Goal: Information Seeking & Learning: Find specific fact

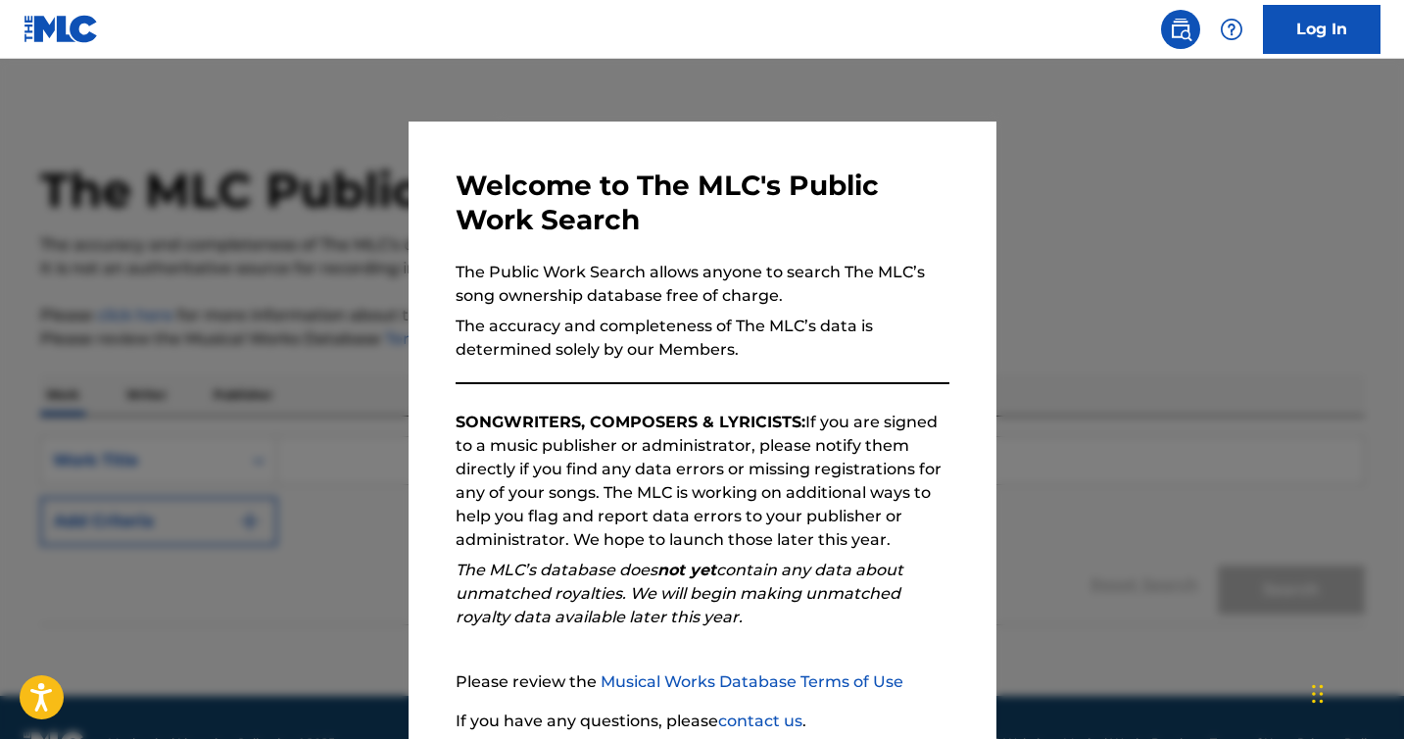
scroll to position [39, 0]
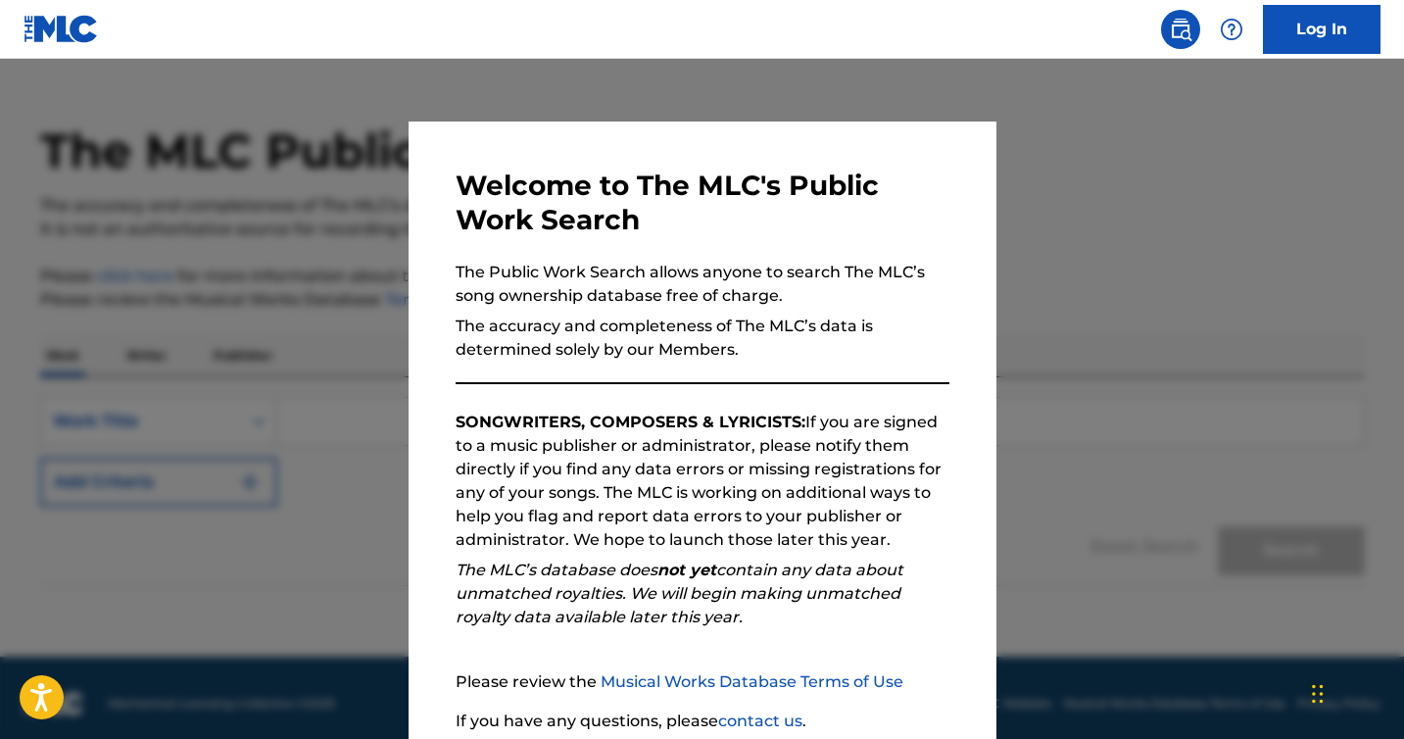
click at [655, 511] on p "SONGWRITERS, COMPOSERS & LYRICISTS: If you are signed to a music publisher or a…" at bounding box center [703, 481] width 494 height 141
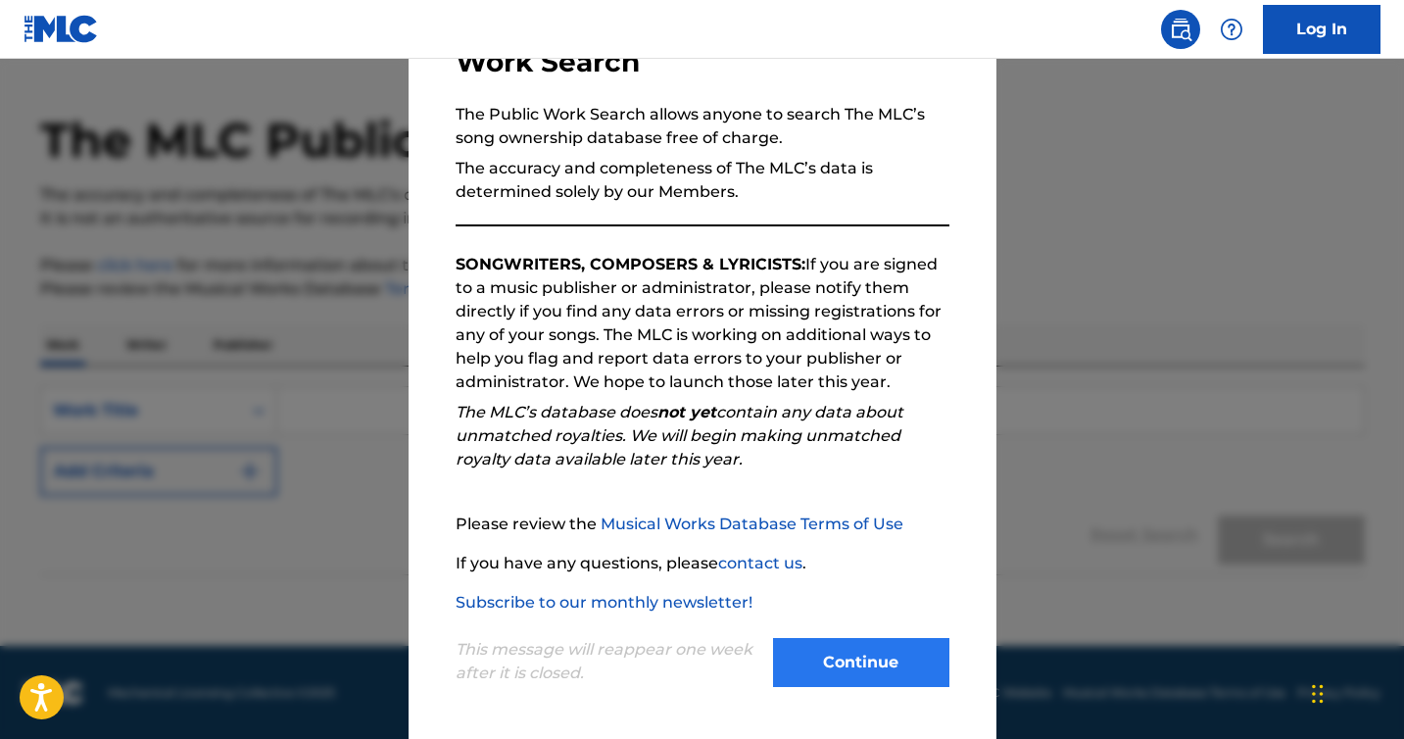
scroll to position [51, 0]
click at [875, 662] on button "Continue" at bounding box center [861, 662] width 176 height 49
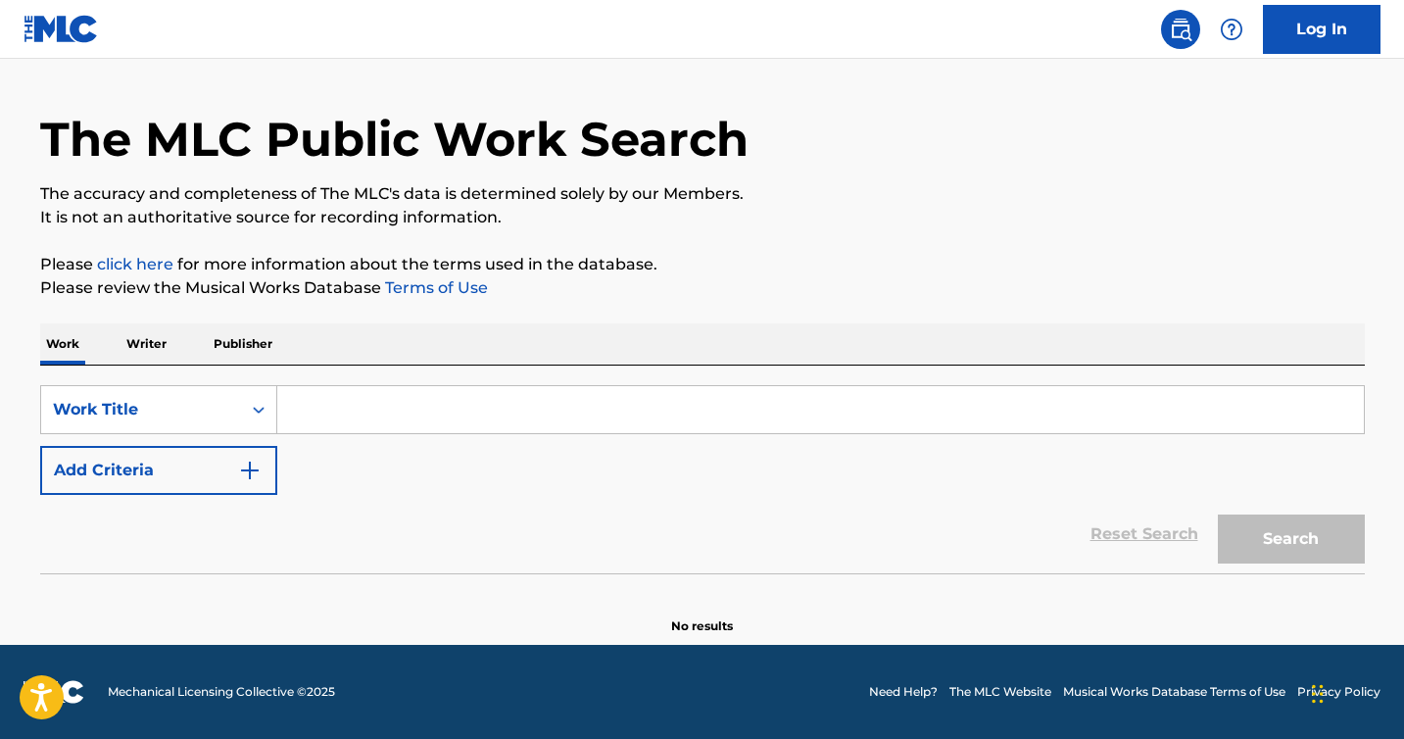
click at [517, 403] on input "Search Form" at bounding box center [820, 409] width 1087 height 47
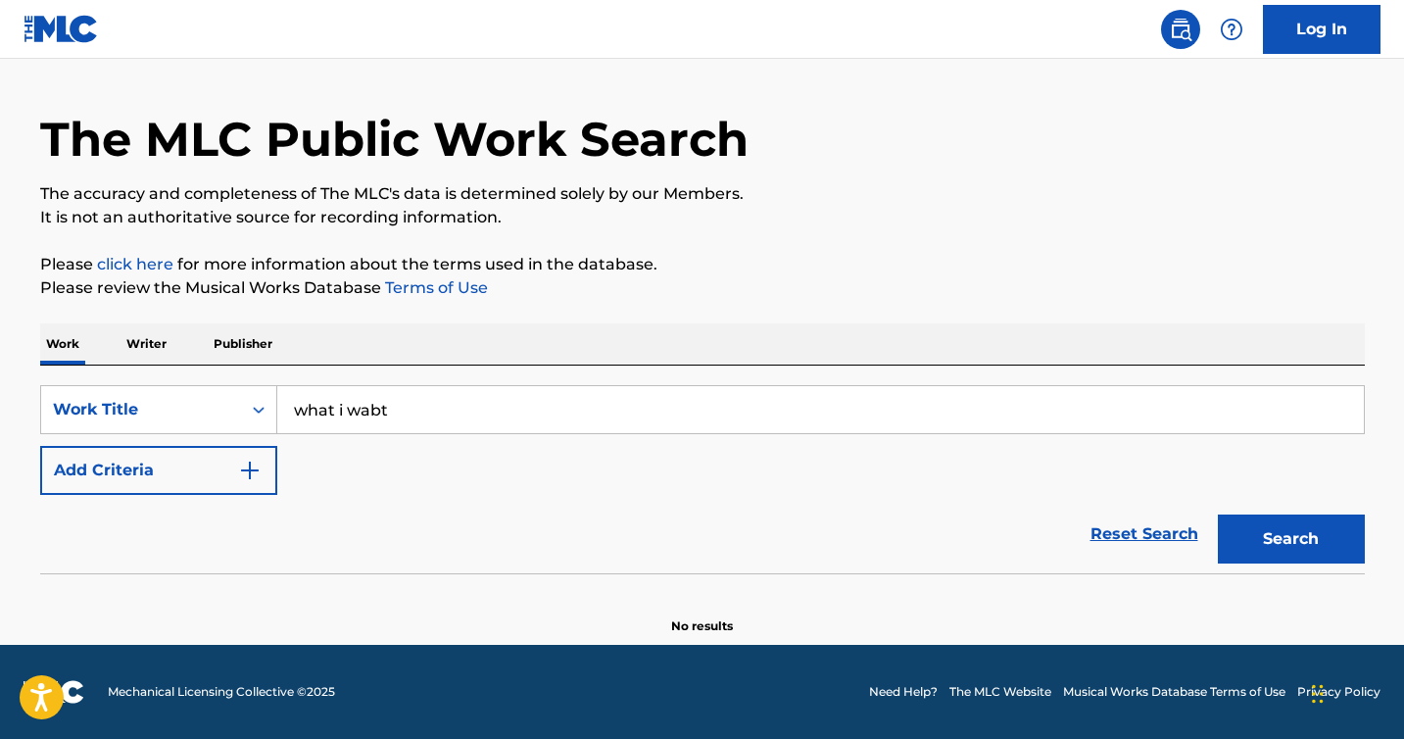
click at [1218, 515] on button "Search" at bounding box center [1291, 539] width 147 height 49
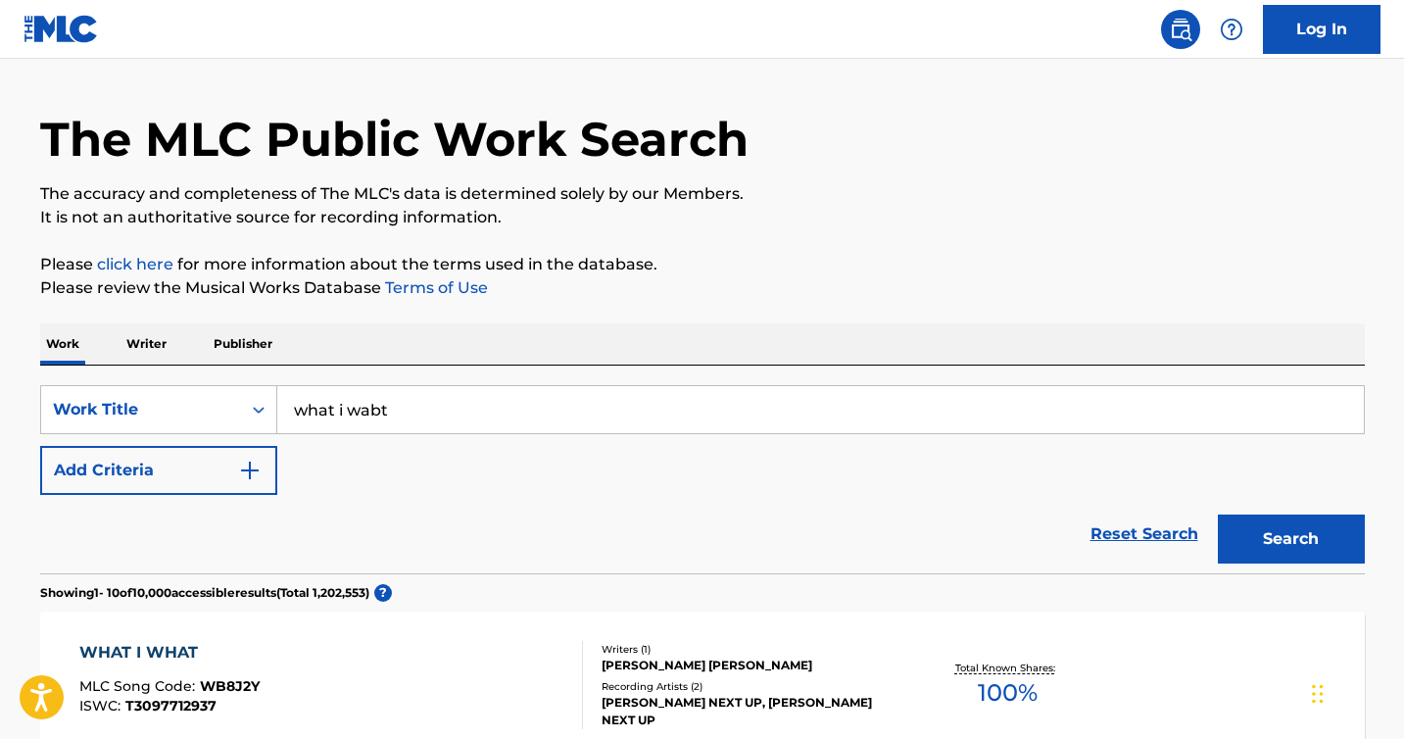
click at [639, 392] on input "what i wabt" at bounding box center [820, 409] width 1087 height 47
click at [604, 394] on input "what i wabt" at bounding box center [820, 409] width 1087 height 47
click at [529, 414] on input "what i wabt" at bounding box center [820, 409] width 1087 height 47
type input "what i want"
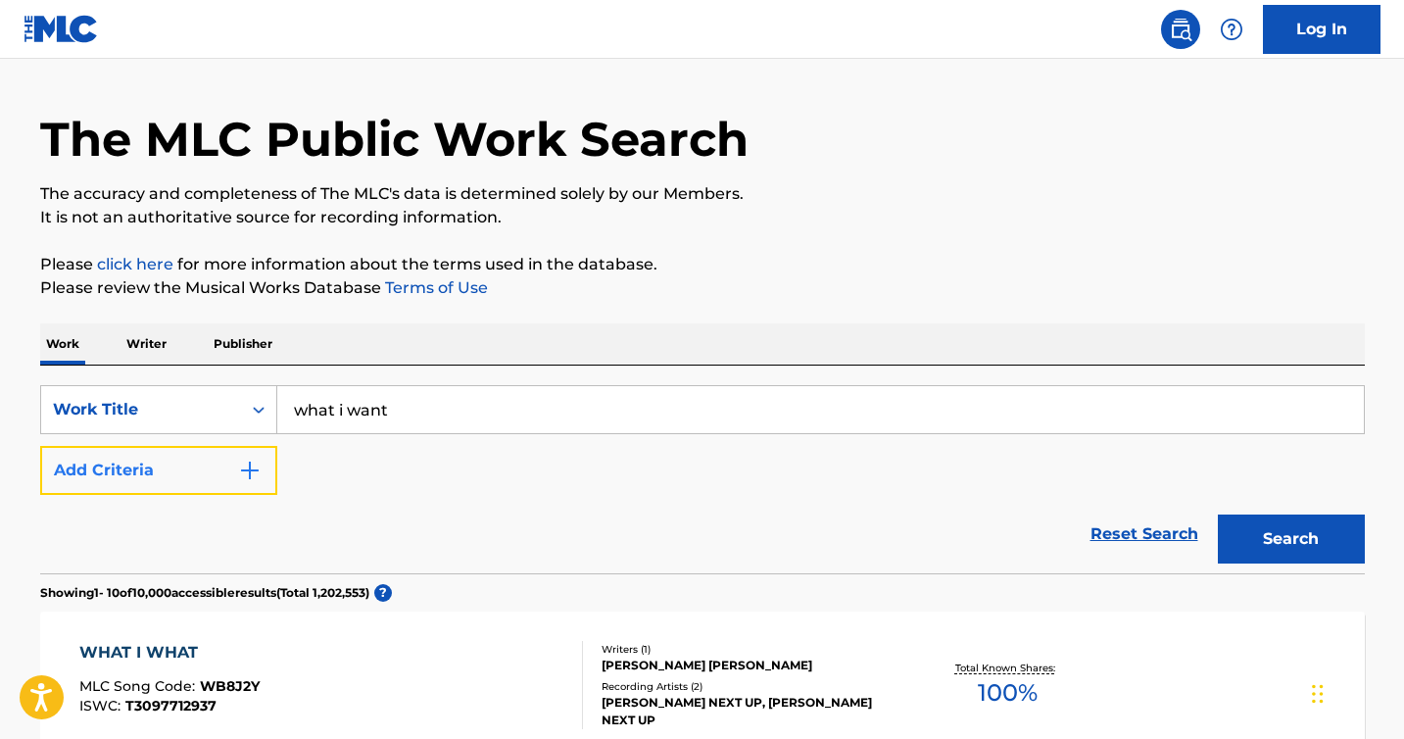
click at [245, 460] on img "Search Form" at bounding box center [250, 471] width 24 height 24
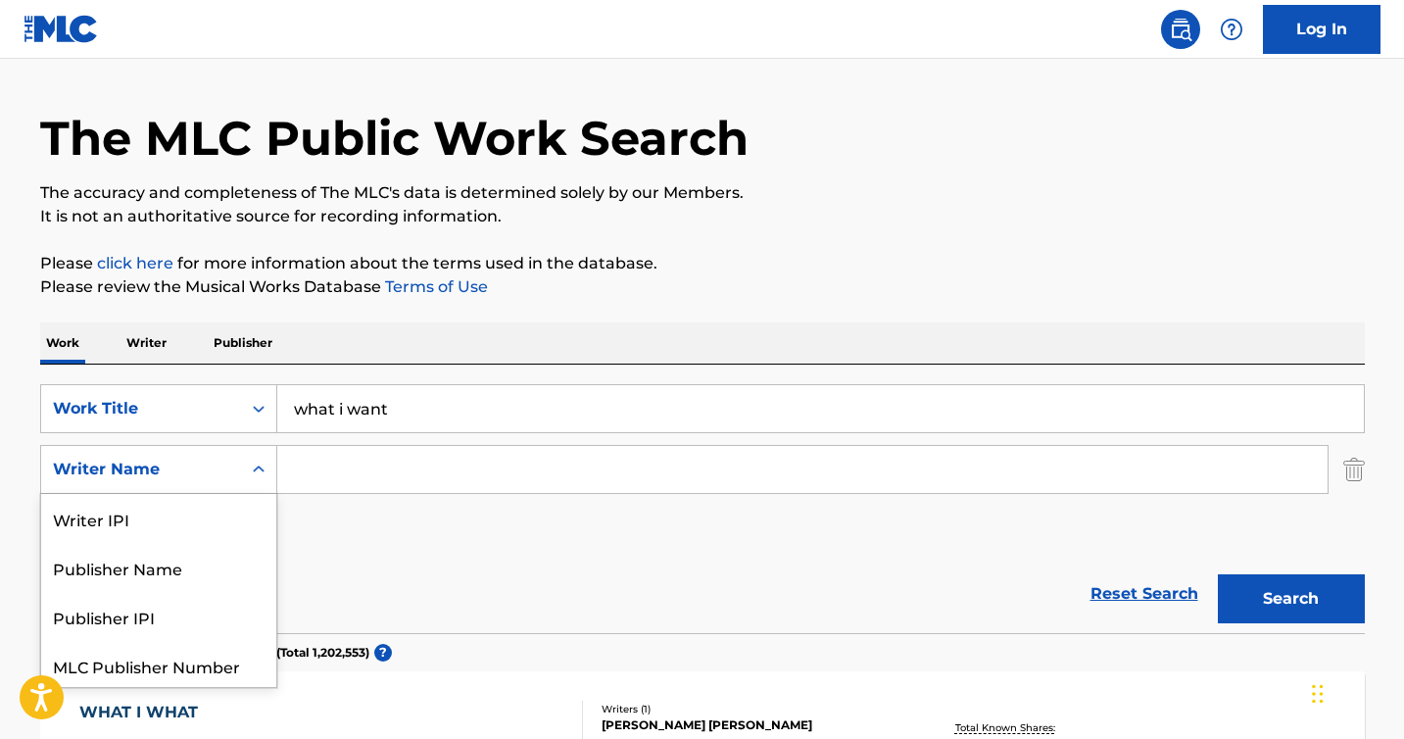
click at [219, 471] on div "Writer Name" at bounding box center [141, 470] width 176 height 24
click at [486, 482] on input "Search Form" at bounding box center [802, 468] width 1051 height 47
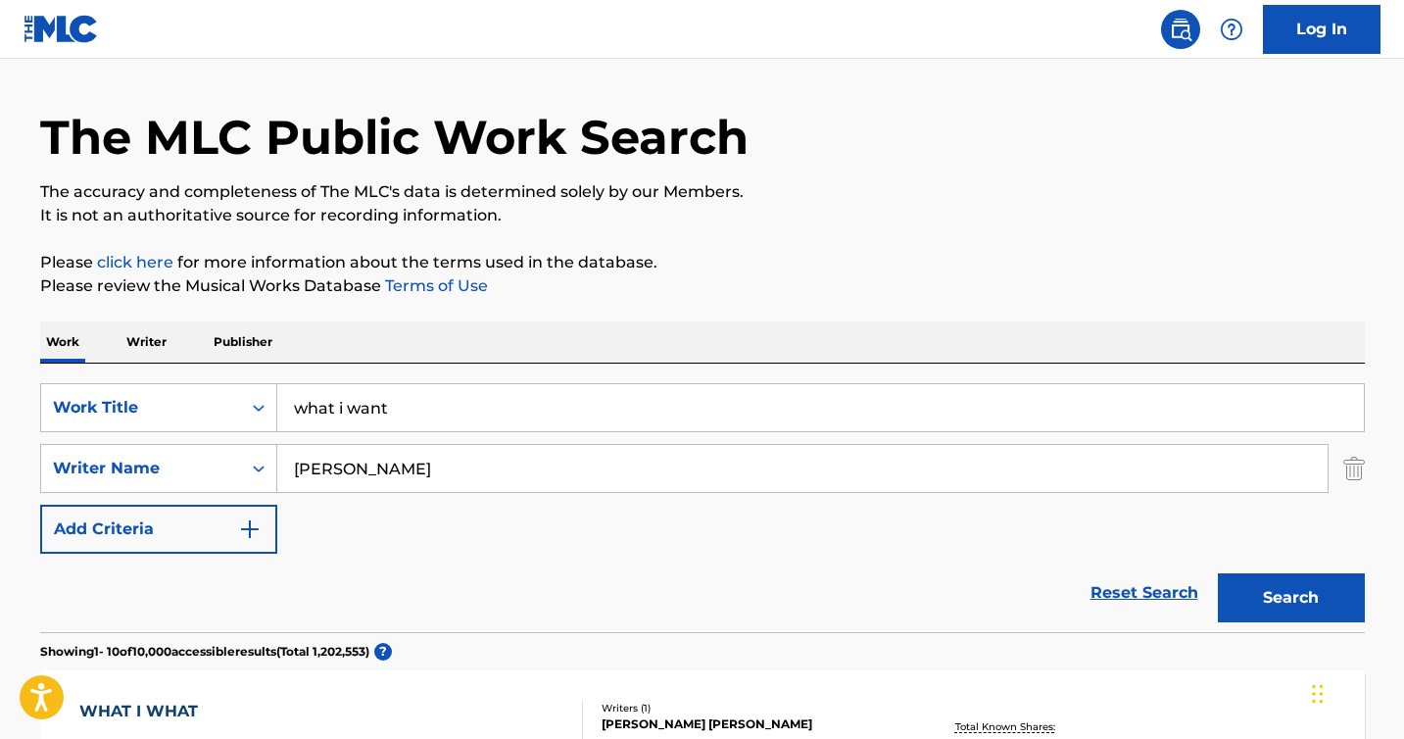
click at [1218, 573] on button "Search" at bounding box center [1291, 597] width 147 height 49
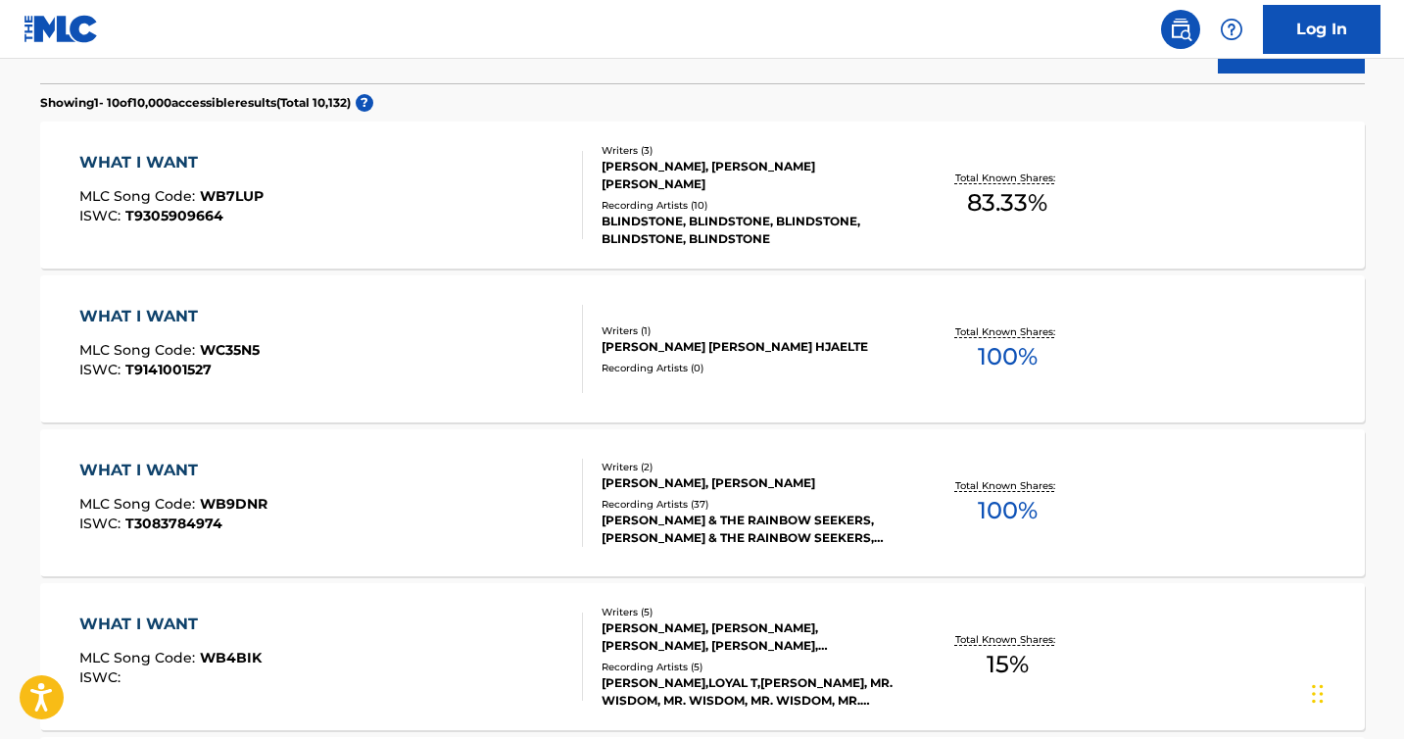
scroll to position [0, 0]
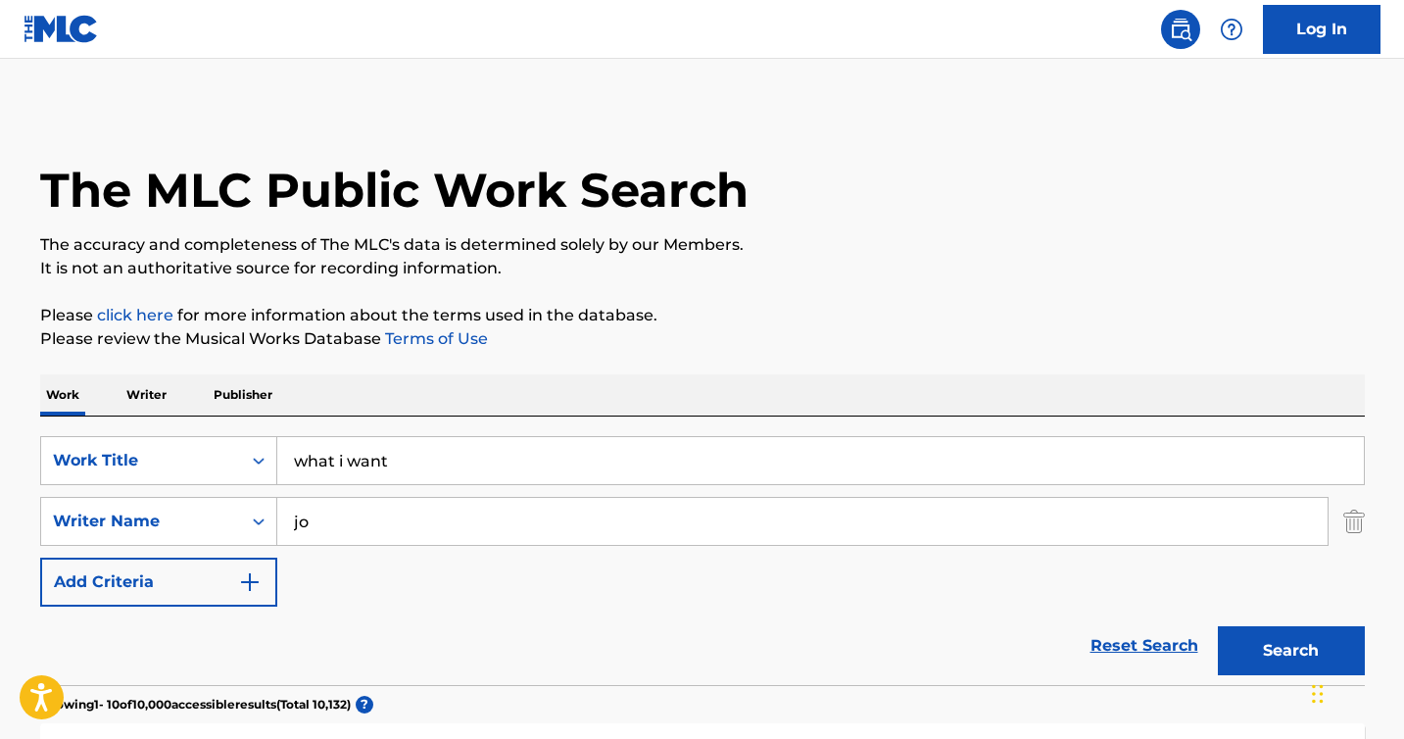
type input "j"
type input "[PERSON_NAME]"
click at [1218, 626] on button "Search" at bounding box center [1291, 650] width 147 height 49
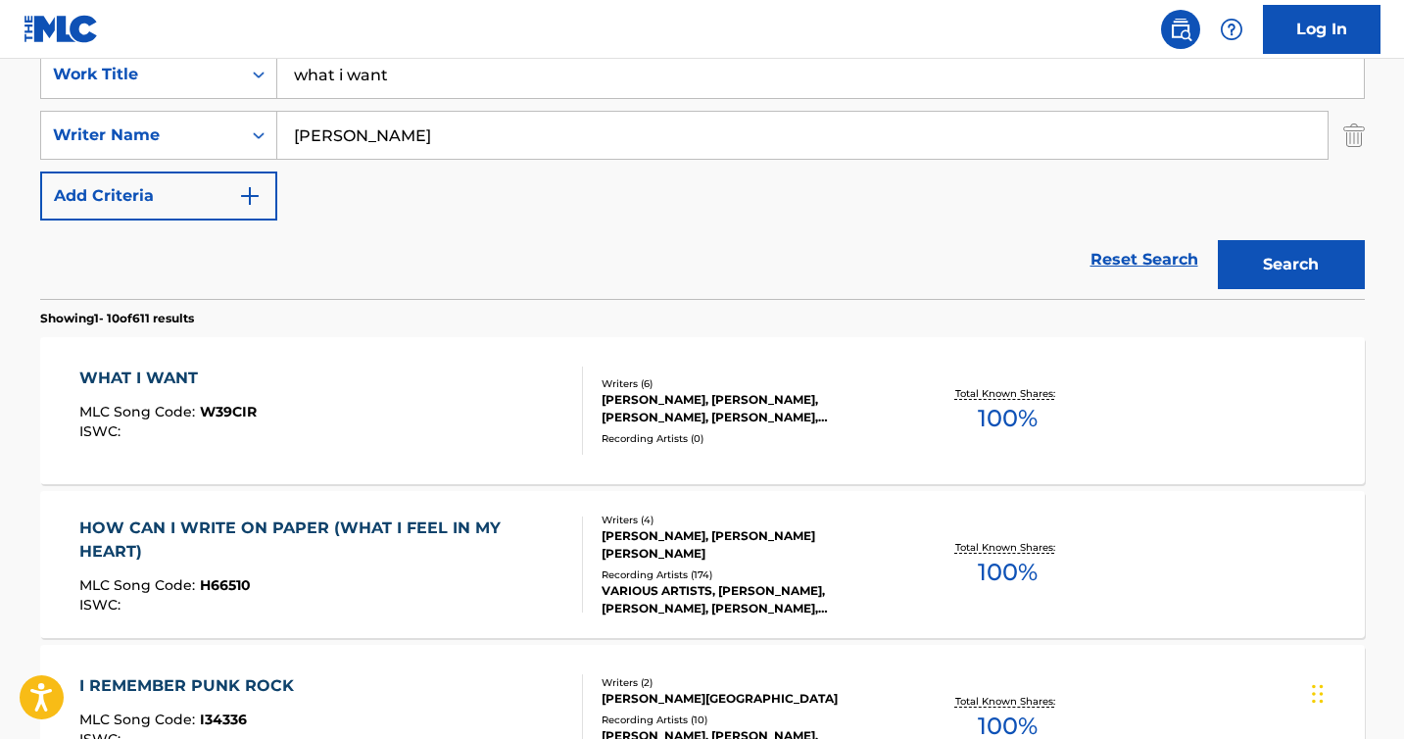
scroll to position [405, 0]
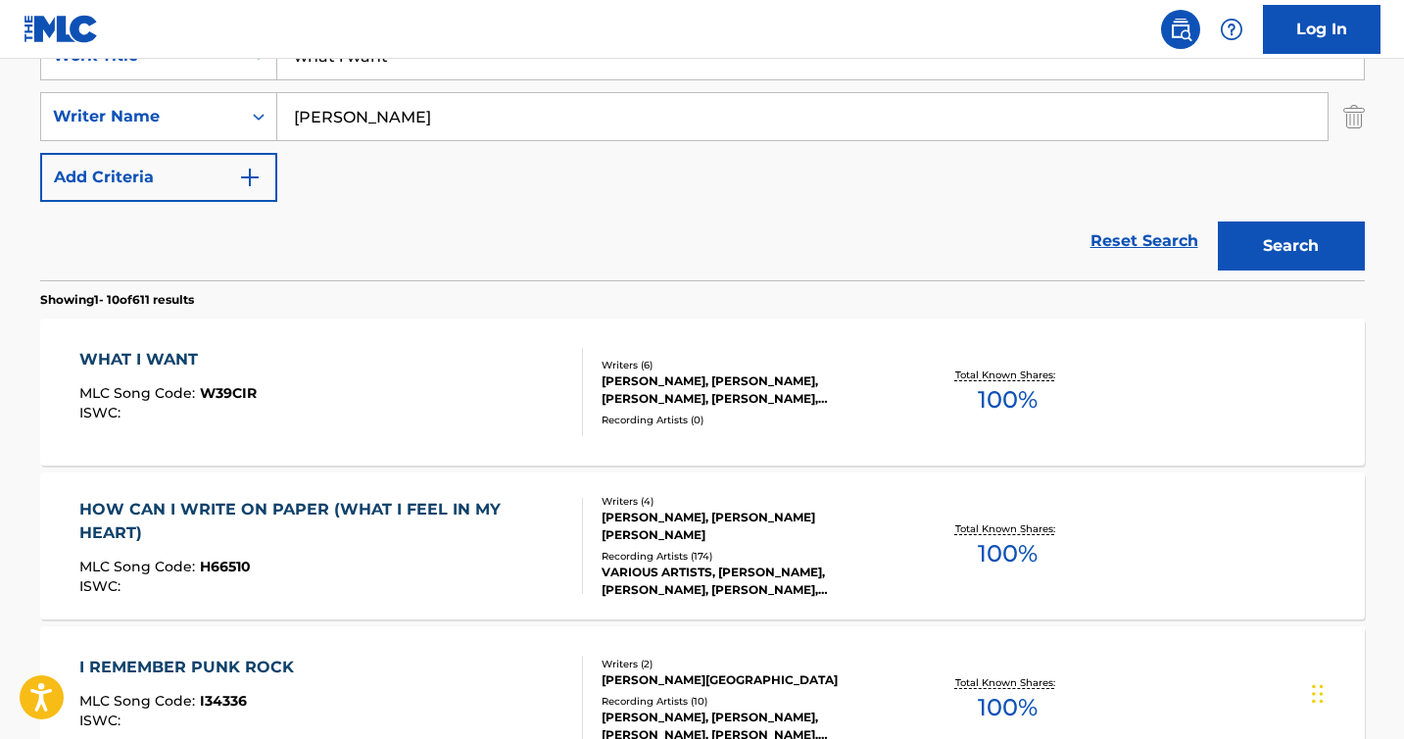
click at [358, 385] on div "WHAT I WANT MLC Song Code : W39CIR ISWC :" at bounding box center [331, 392] width 504 height 88
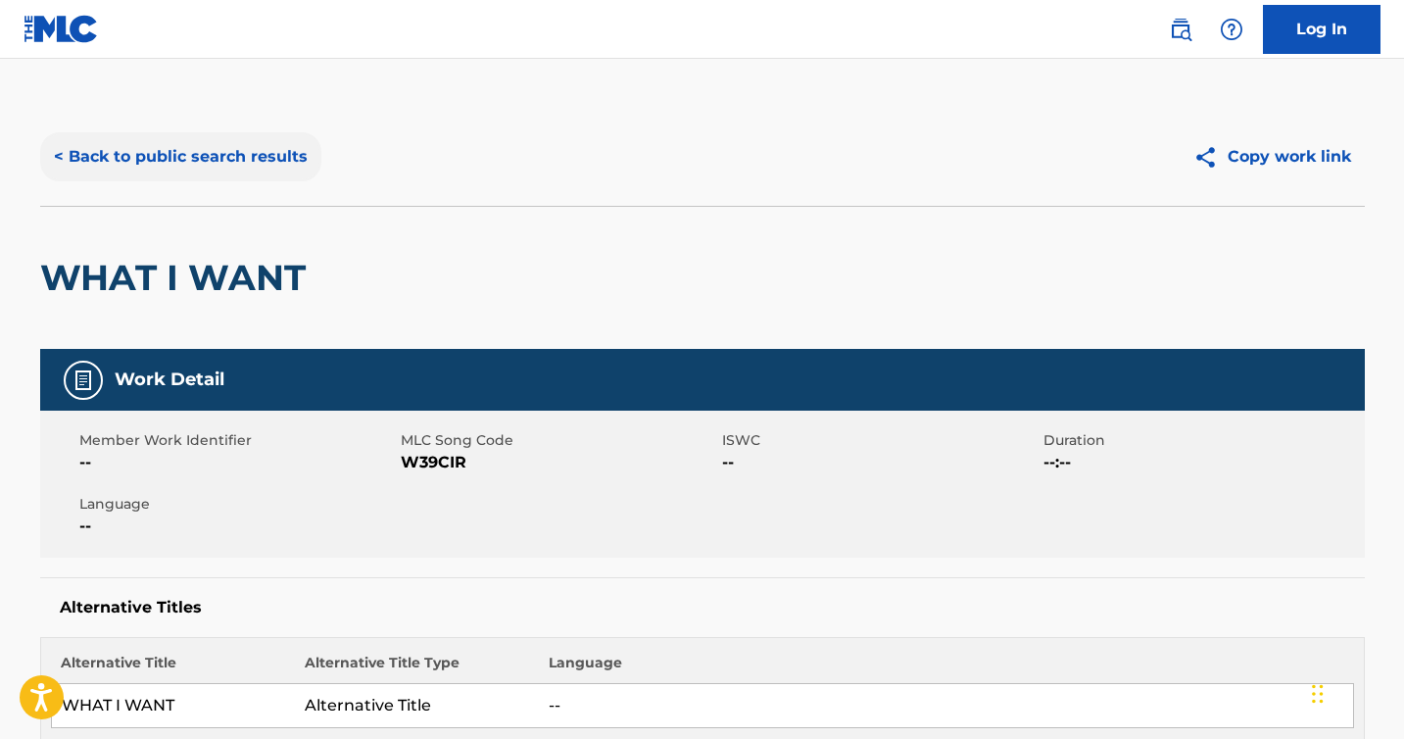
click at [170, 146] on button "< Back to public search results" at bounding box center [180, 156] width 281 height 49
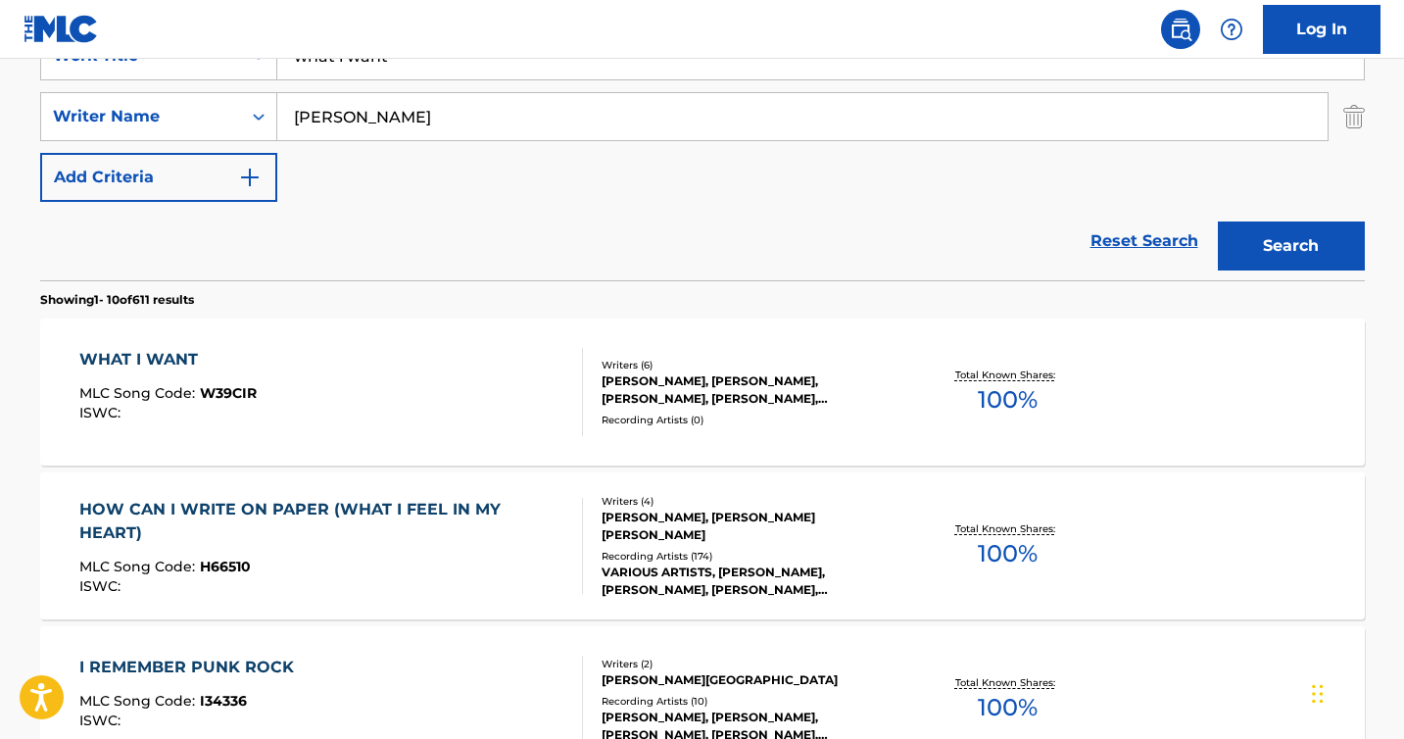
scroll to position [51, 0]
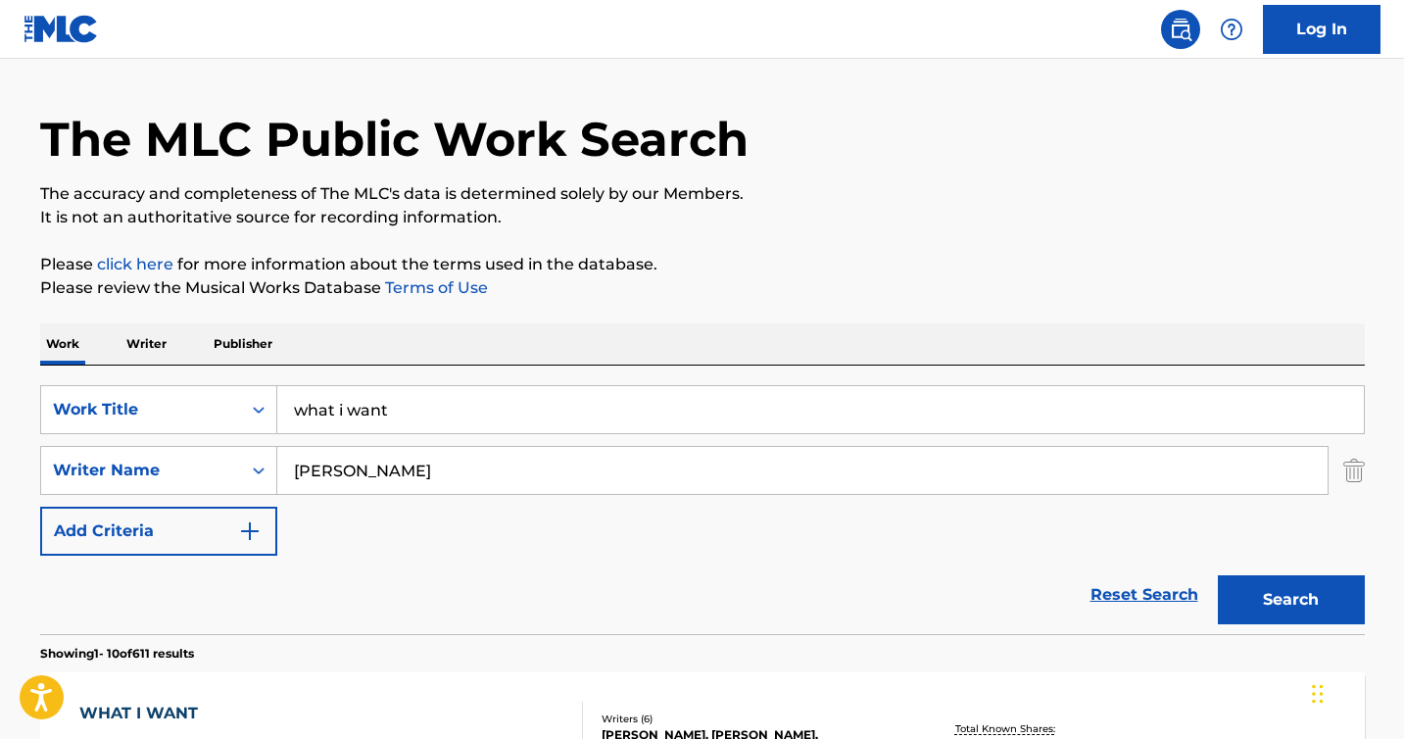
drag, startPoint x: 397, startPoint y: 403, endPoint x: 180, endPoint y: 375, distance: 218.3
click at [180, 375] on div "SearchWithCriteriaf0f962ec-6b1b-497e-9f14-0412c3f06824 Work Title what i want S…" at bounding box center [702, 500] width 1325 height 269
click at [1218, 575] on button "Search" at bounding box center [1291, 599] width 147 height 49
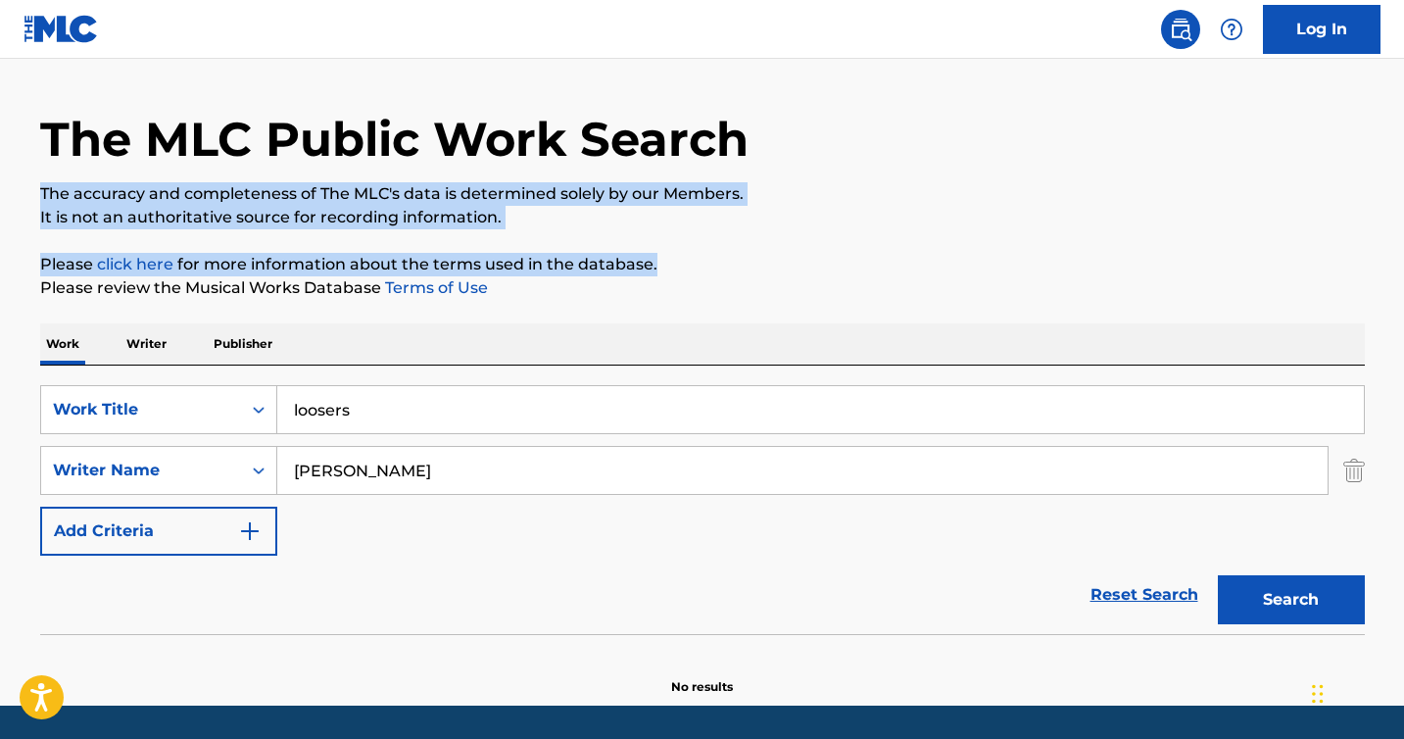
drag, startPoint x: 1403, startPoint y: 122, endPoint x: 1400, endPoint y: 257, distance: 135.3
click at [1403, 259] on main "The MLC Public Work Search The accuracy and completeness of The MLC's data is d…" at bounding box center [702, 357] width 1404 height 698
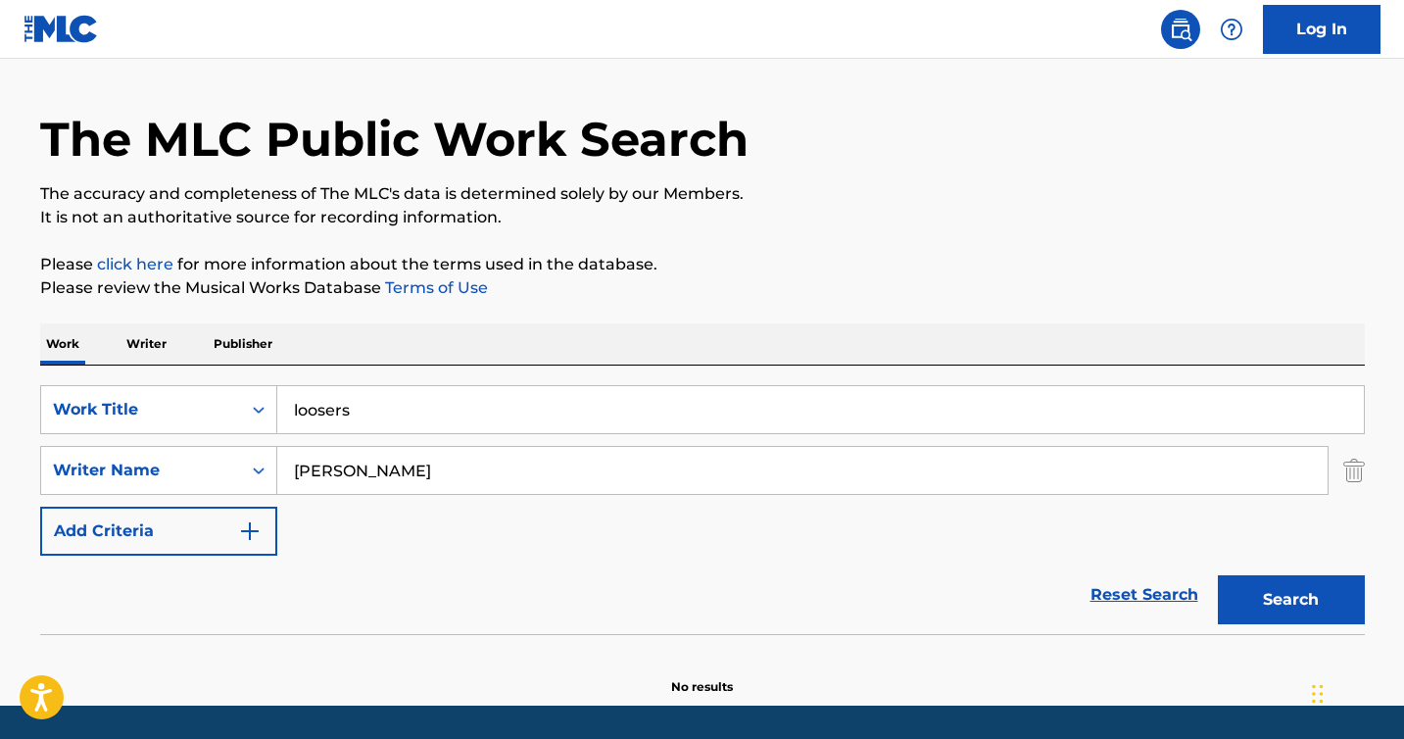
click at [301, 418] on input "loosers" at bounding box center [820, 409] width 1087 height 47
click at [307, 416] on input "loosers" at bounding box center [820, 409] width 1087 height 47
type input "losers"
click at [1218, 575] on button "Search" at bounding box center [1291, 599] width 147 height 49
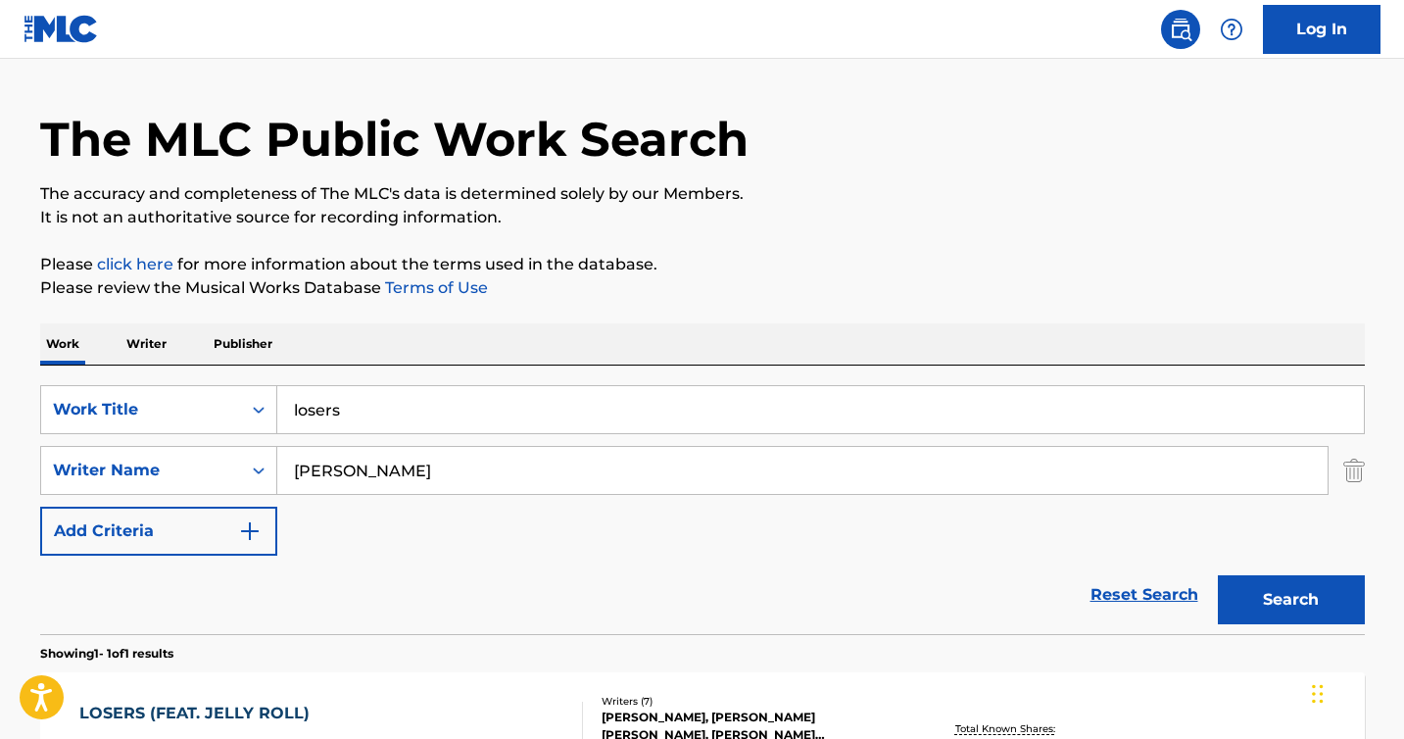
click at [225, 662] on div "LOSERS (FEAT. JELLY ROLL)" at bounding box center [199, 714] width 240 height 24
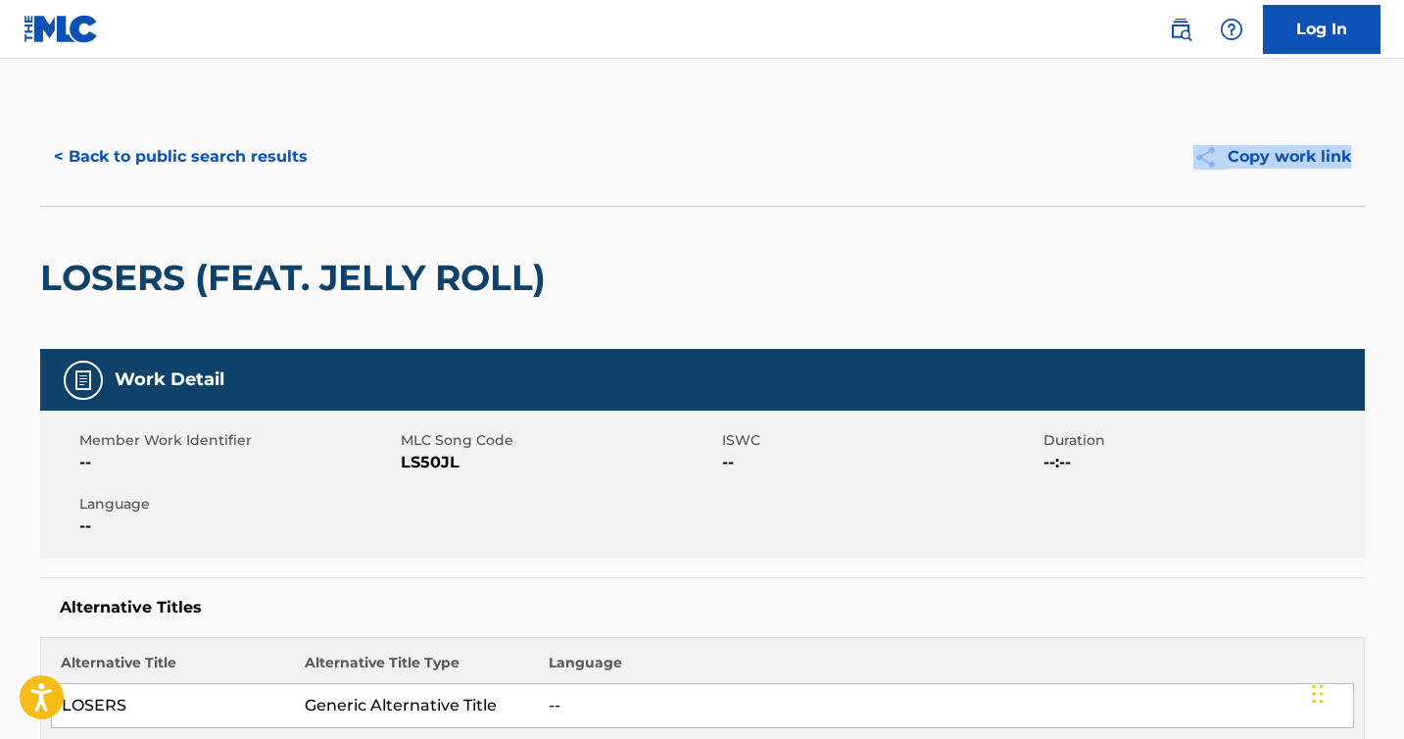
drag, startPoint x: 1410, startPoint y: 102, endPoint x: 1409, endPoint y: 175, distance: 73.5
click at [1403, 176] on html "Accessibility Screen-Reader Guide, Feedback, and Issue Reporting | New window C…" at bounding box center [702, 369] width 1404 height 739
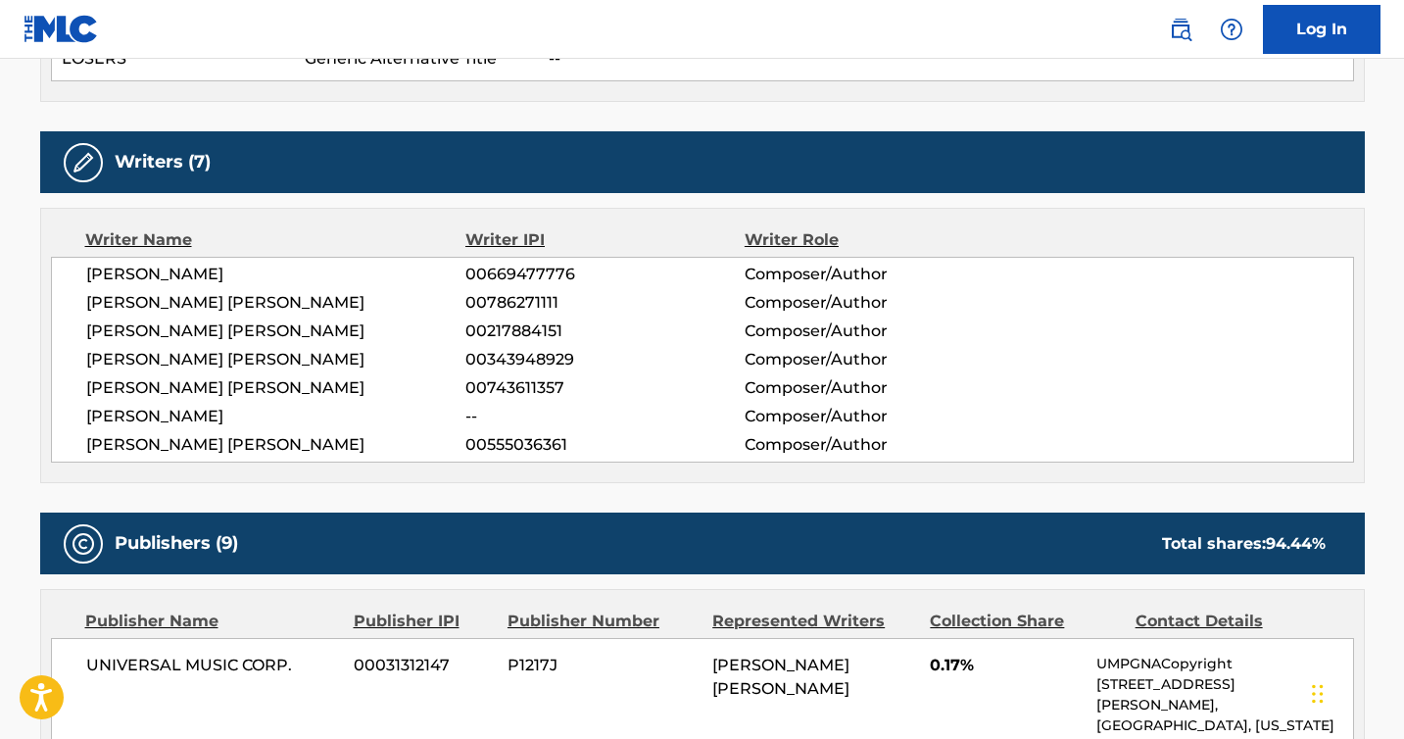
drag, startPoint x: 1410, startPoint y: 176, endPoint x: 1410, endPoint y: 221, distance: 44.1
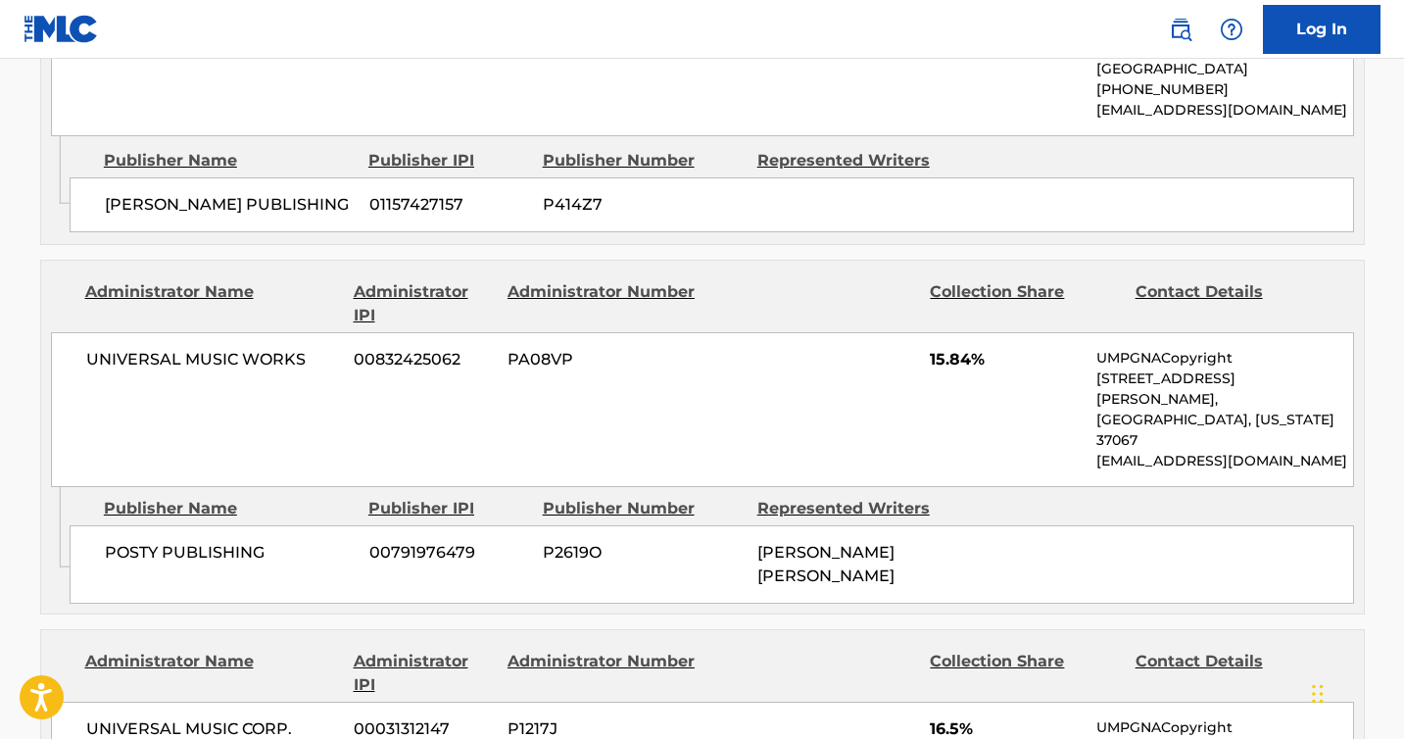
scroll to position [2627, 0]
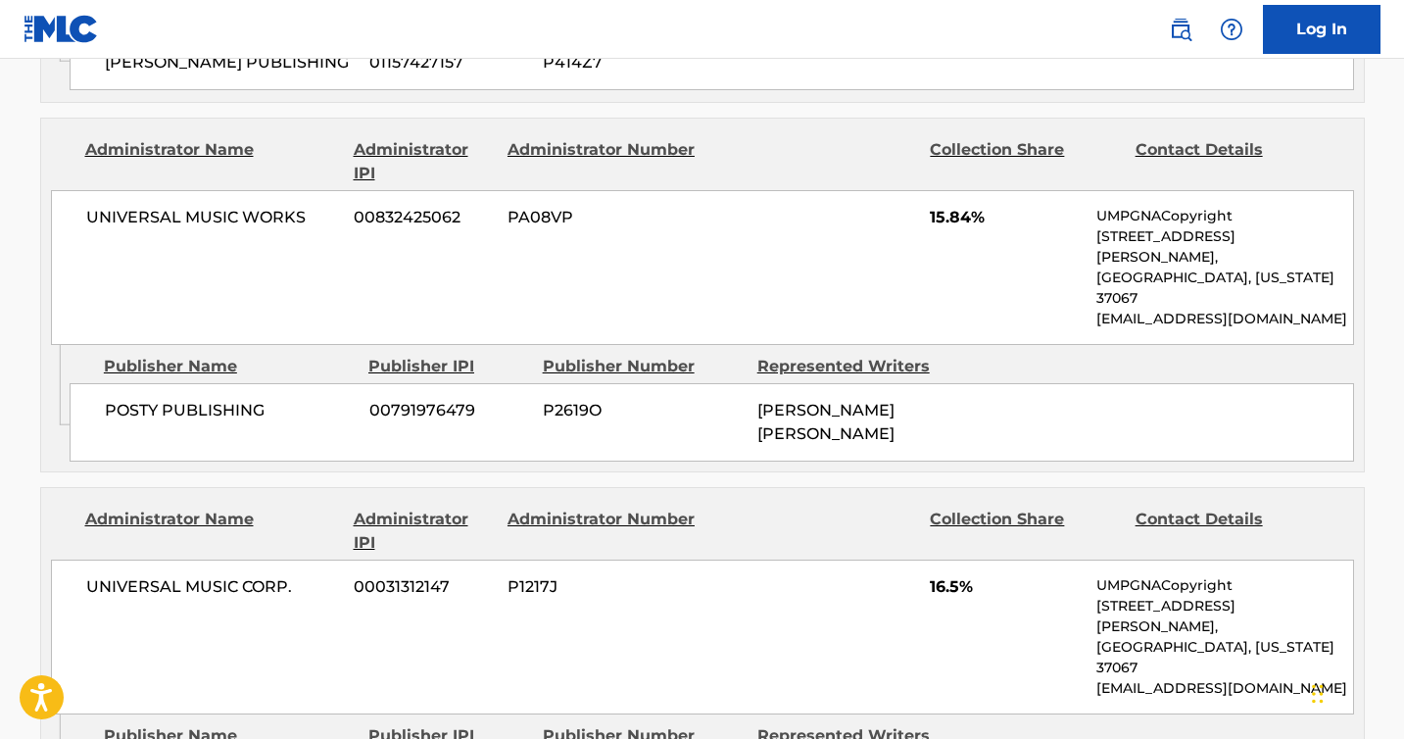
drag, startPoint x: 1401, startPoint y: 473, endPoint x: 1393, endPoint y: 532, distance: 59.5
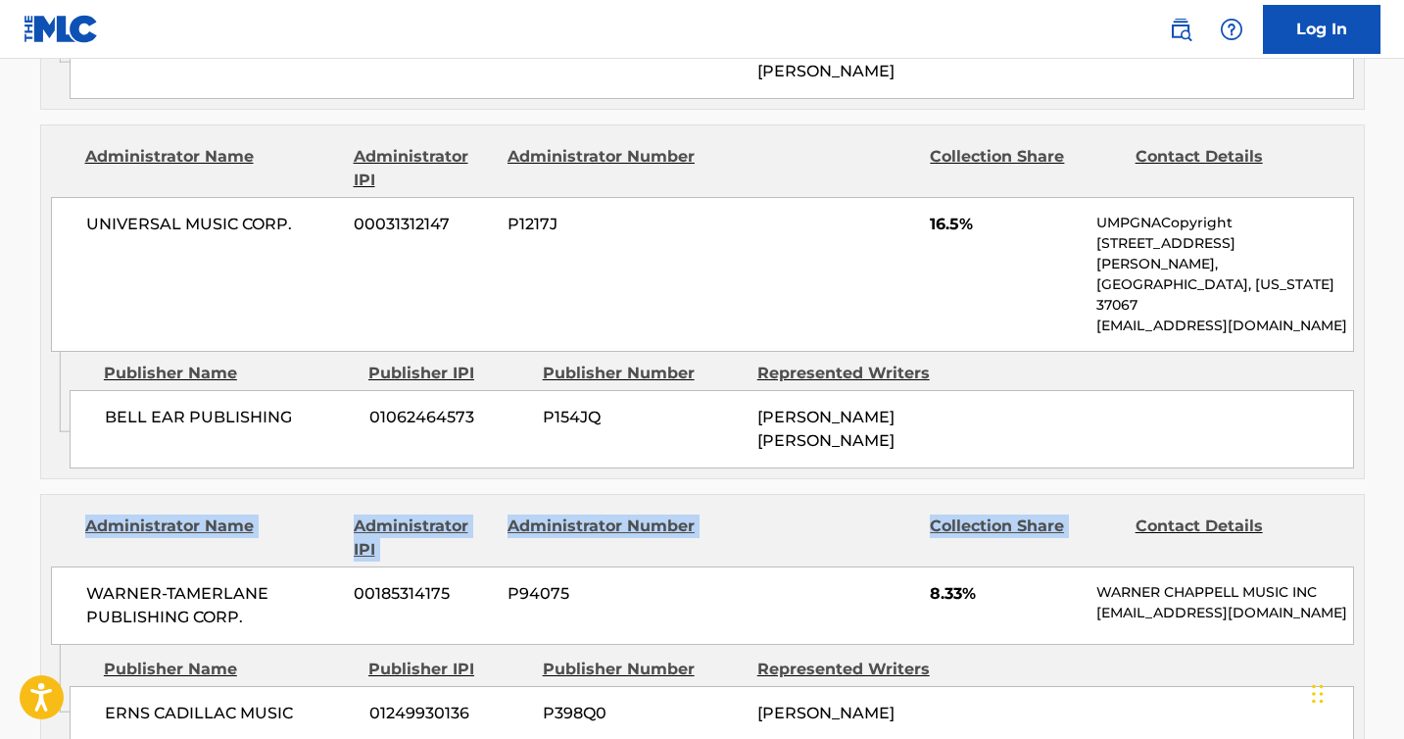
scroll to position [2998, 0]
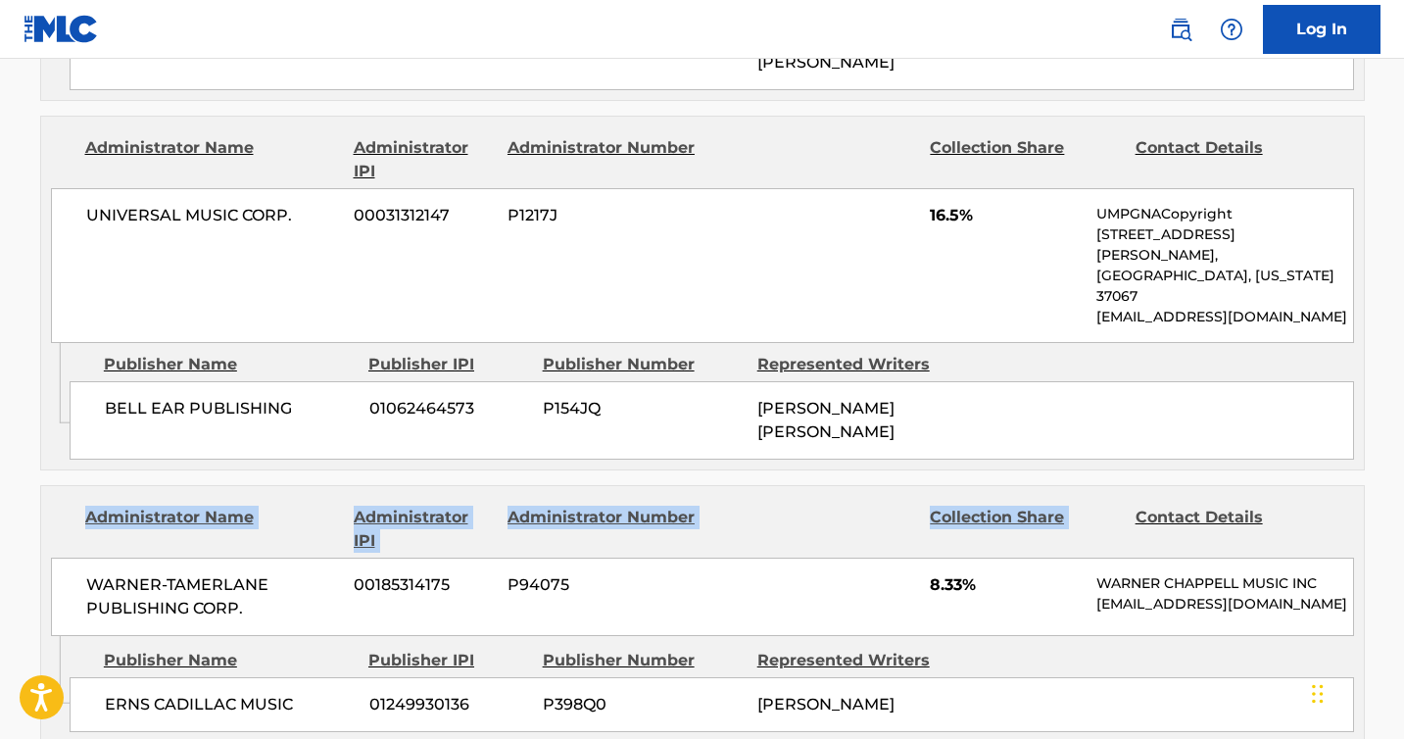
drag, startPoint x: 1403, startPoint y: 538, endPoint x: 1406, endPoint y: 568, distance: 30.5
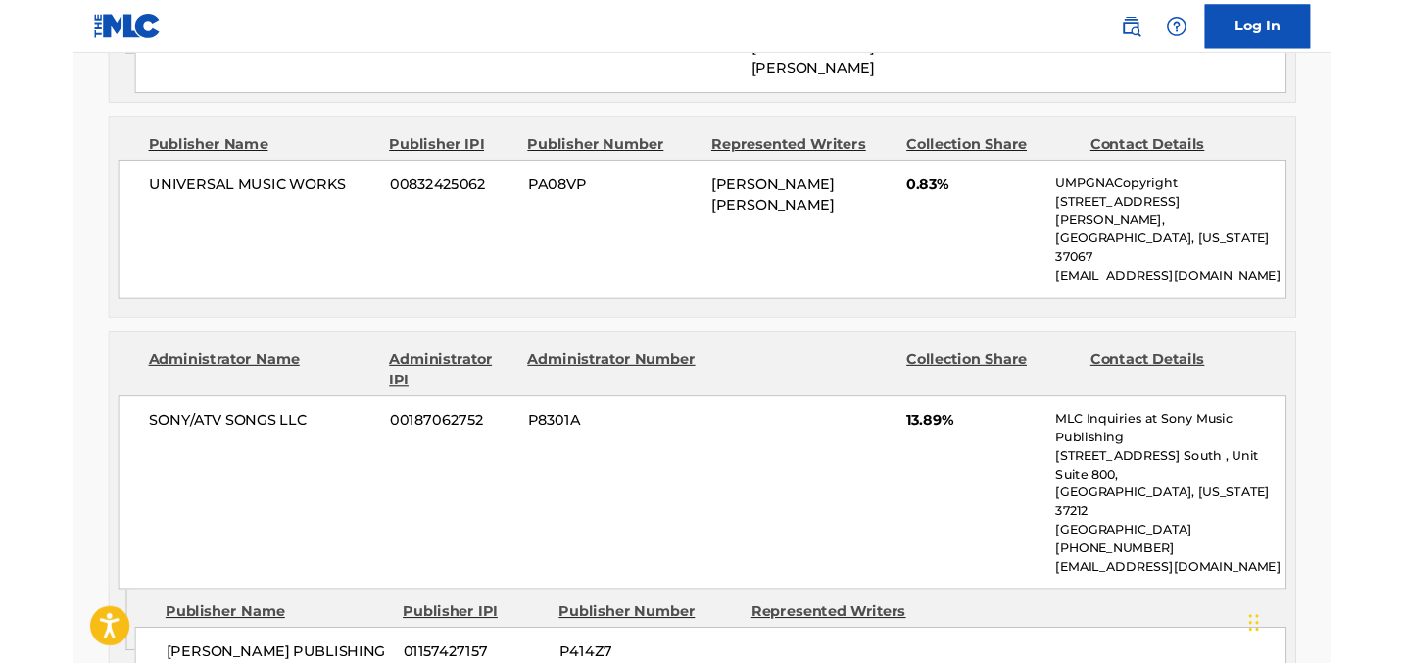
scroll to position [1966, 0]
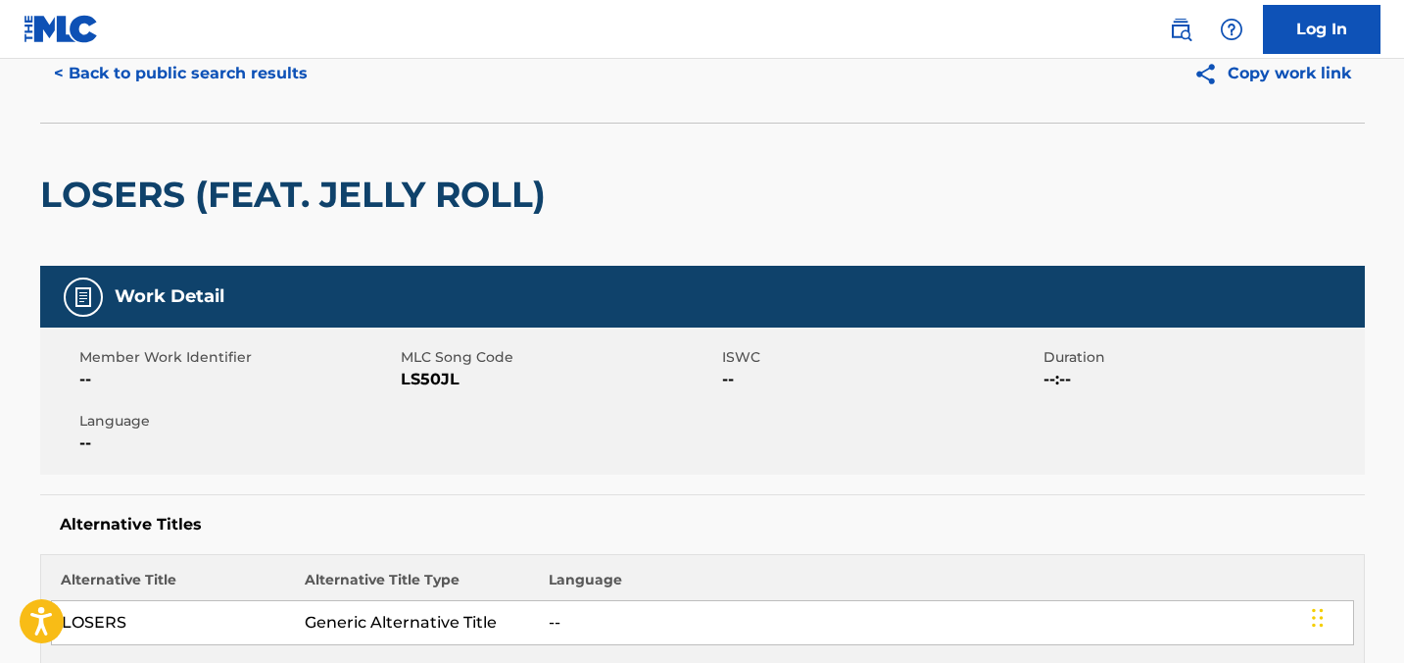
scroll to position [0, 0]
